Goal: Task Accomplishment & Management: Use online tool/utility

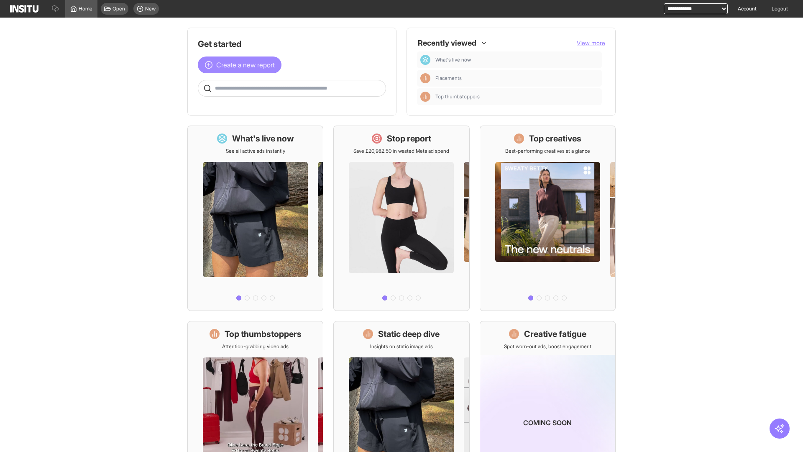
click at [242, 60] on span "Create a new report" at bounding box center [245, 65] width 59 height 10
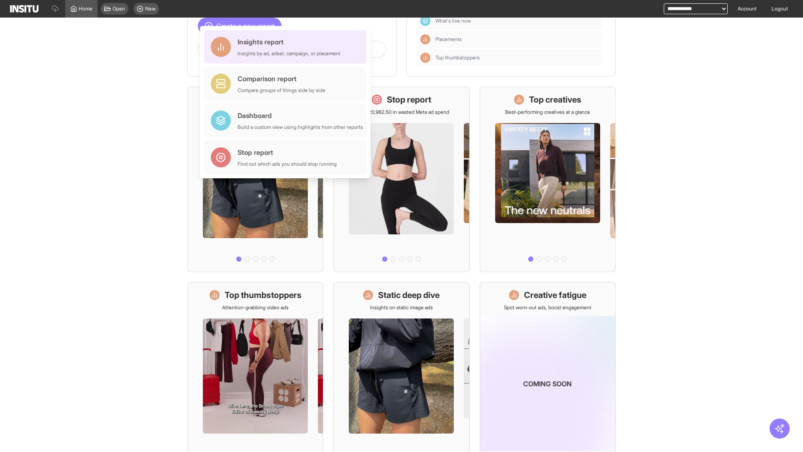
click at [287, 47] on div "Insights report Insights by ad, adset, campaign, or placement" at bounding box center [288, 47] width 103 height 20
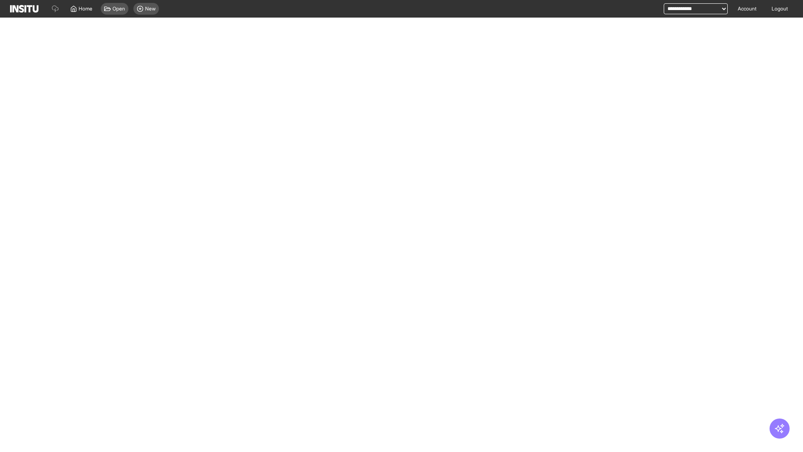
select select "**"
